Goal: Navigation & Orientation: Find specific page/section

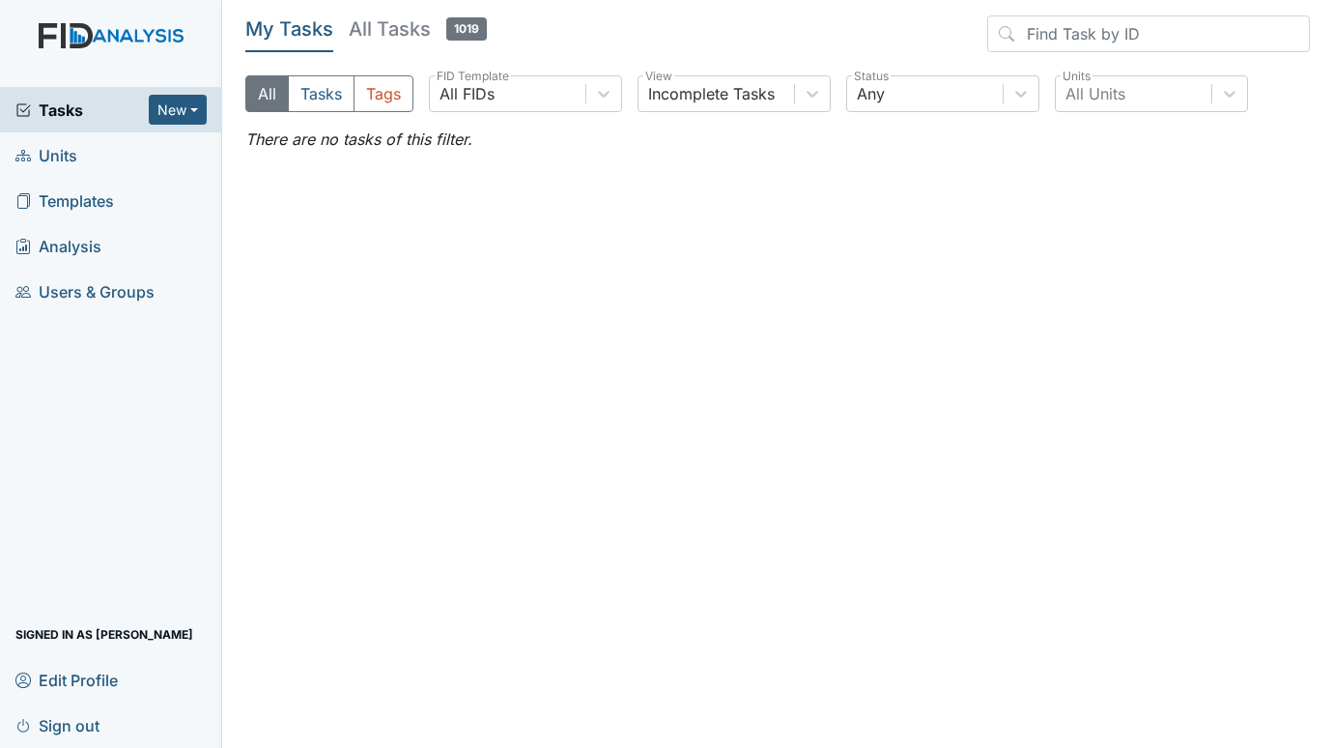
click at [43, 158] on span "Units" at bounding box center [46, 155] width 62 height 30
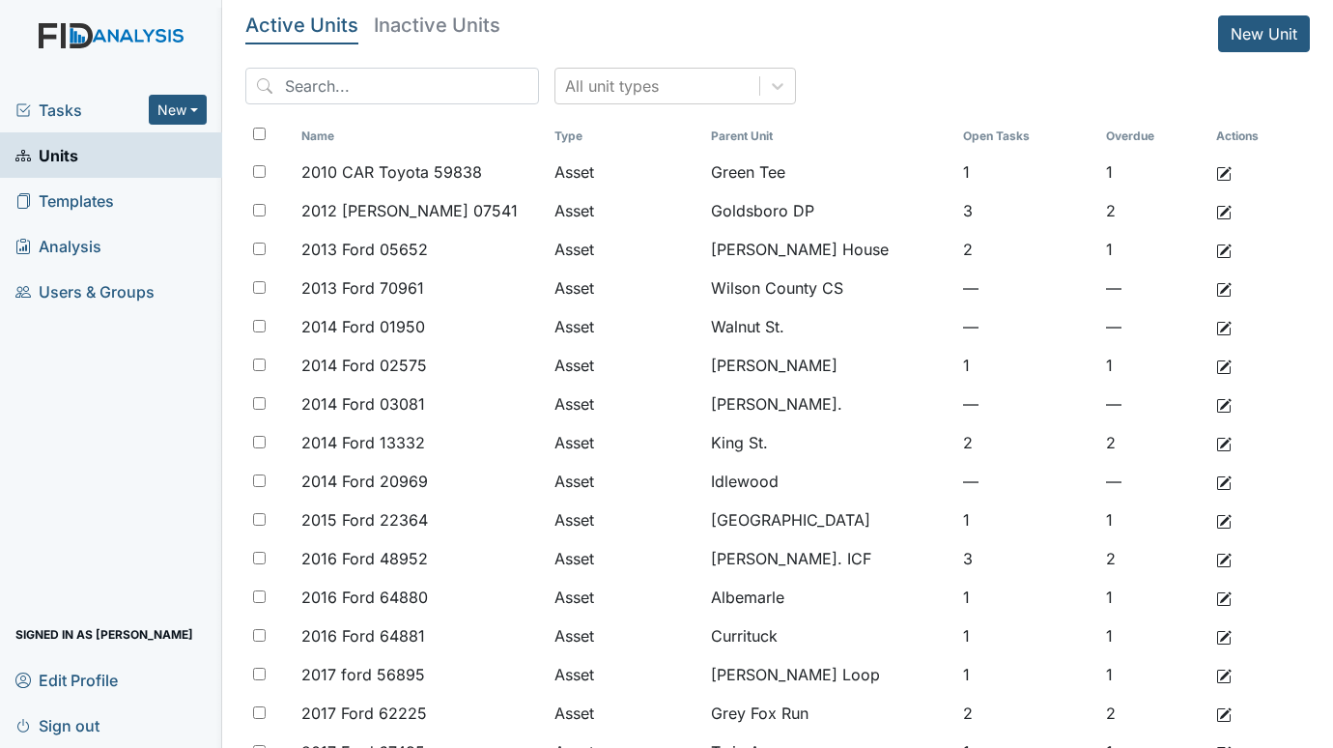
click at [68, 103] on span "Tasks" at bounding box center [81, 110] width 133 height 23
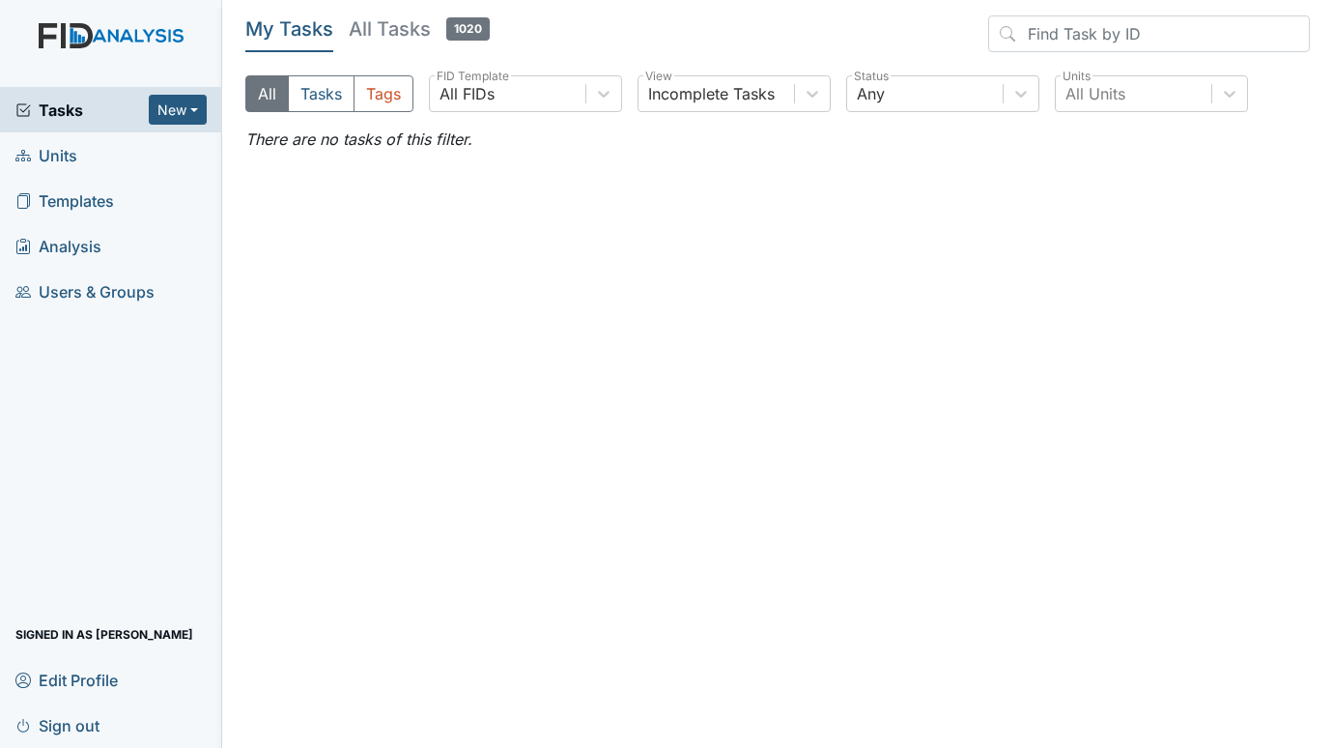
click at [78, 146] on link "Units" at bounding box center [111, 154] width 222 height 45
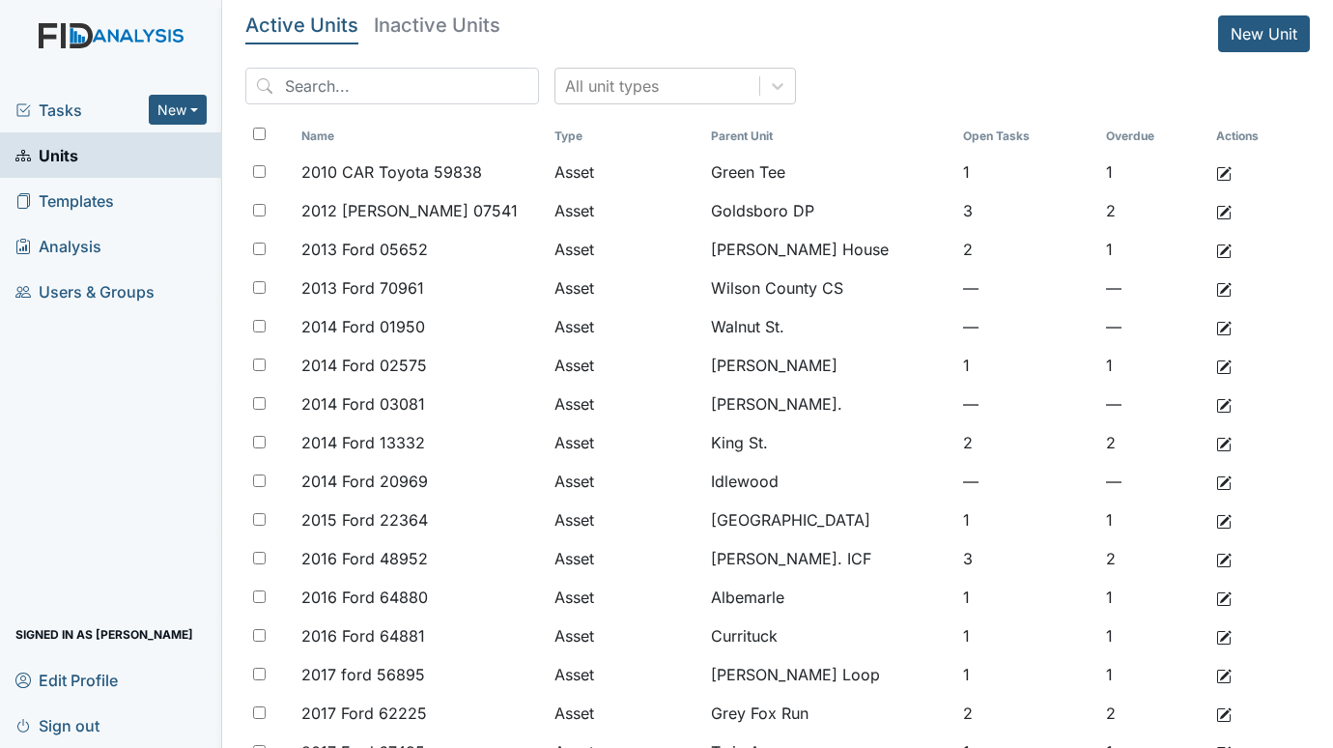
click at [65, 104] on span "Tasks" at bounding box center [81, 110] width 133 height 23
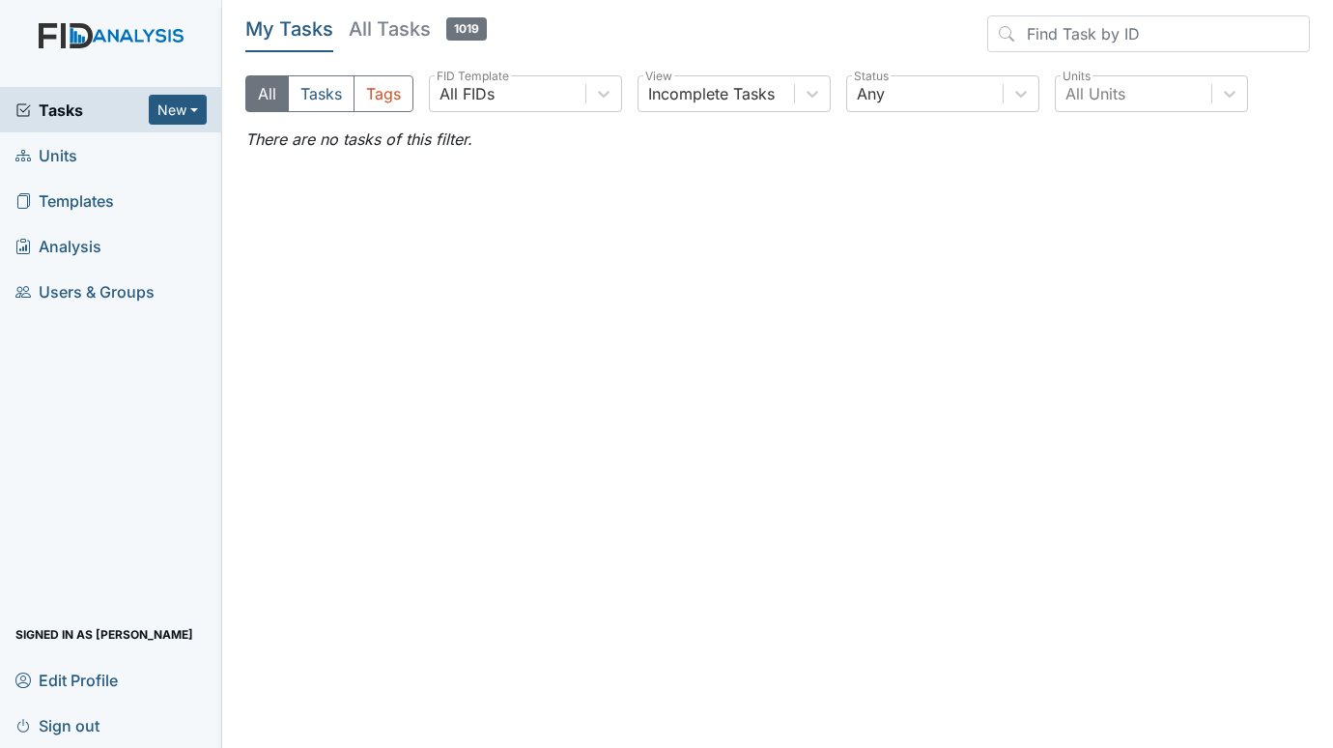
click at [73, 142] on span "Units" at bounding box center [46, 155] width 62 height 30
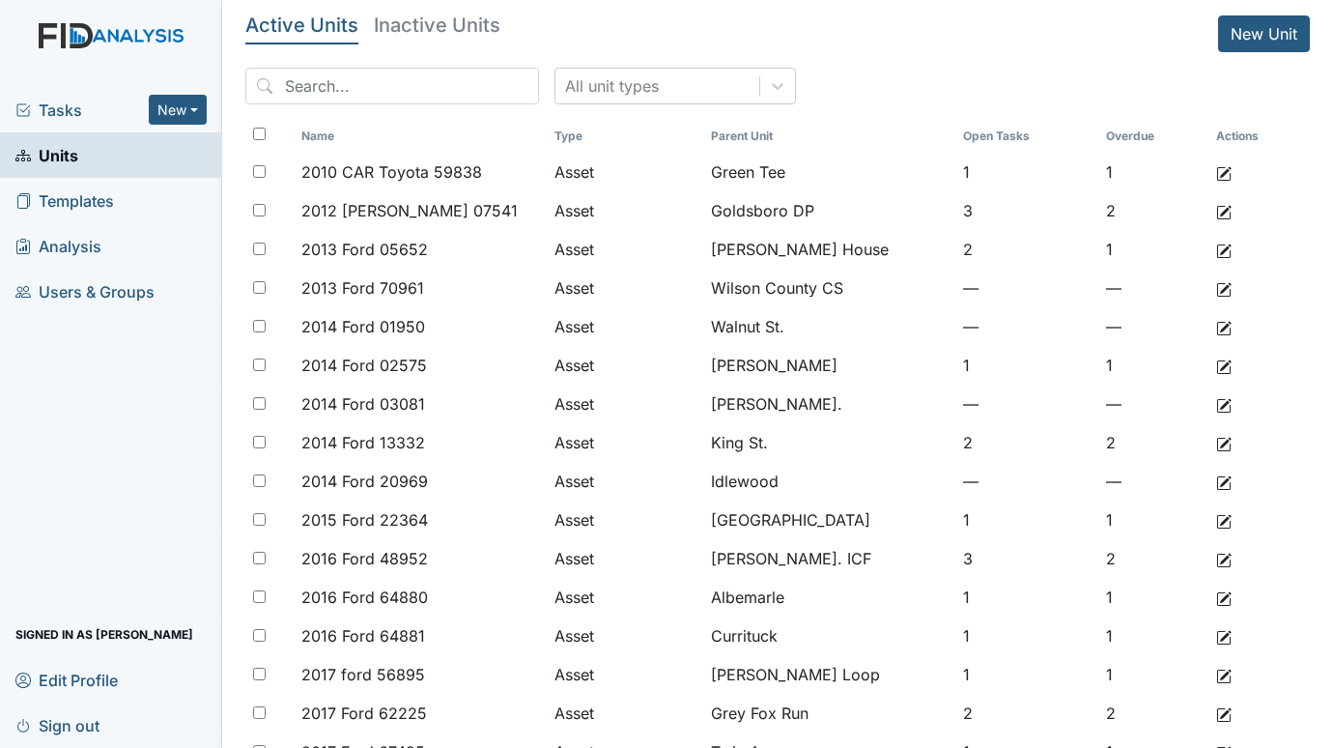
click at [85, 482] on div "Tasks New Form Inspection Document Bundle Units Templates Analysis Users & Grou…" at bounding box center [111, 417] width 222 height 661
click at [29, 383] on div "Tasks New Form Inspection Document Bundle Units Templates Analysis Users & Grou…" at bounding box center [111, 417] width 222 height 661
